Goal: Transaction & Acquisition: Purchase product/service

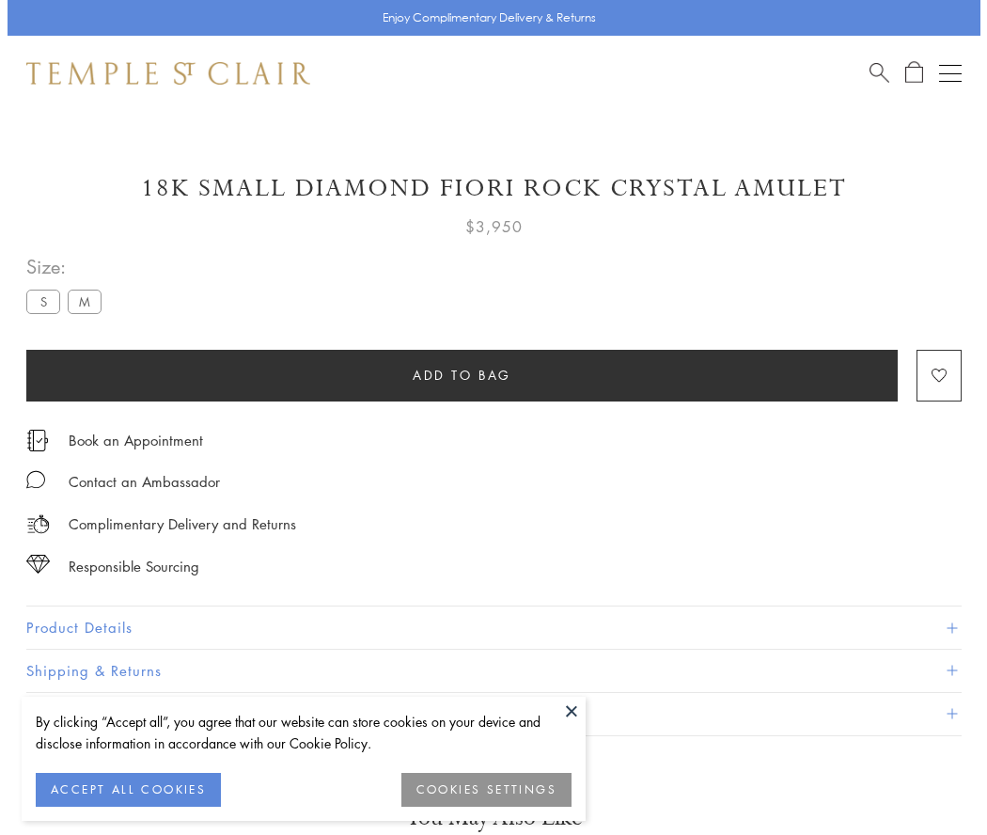
scroll to position [59, 0]
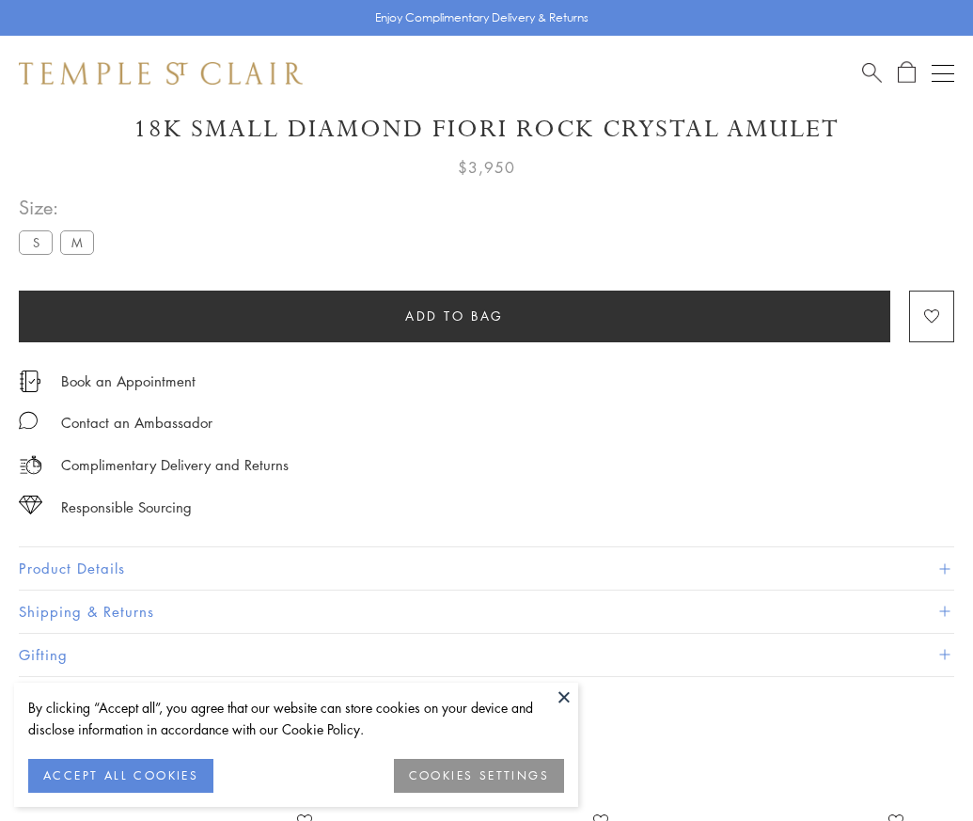
click at [454, 315] on span "Add to bag" at bounding box center [454, 315] width 99 height 21
